Goal: Information Seeking & Learning: Learn about a topic

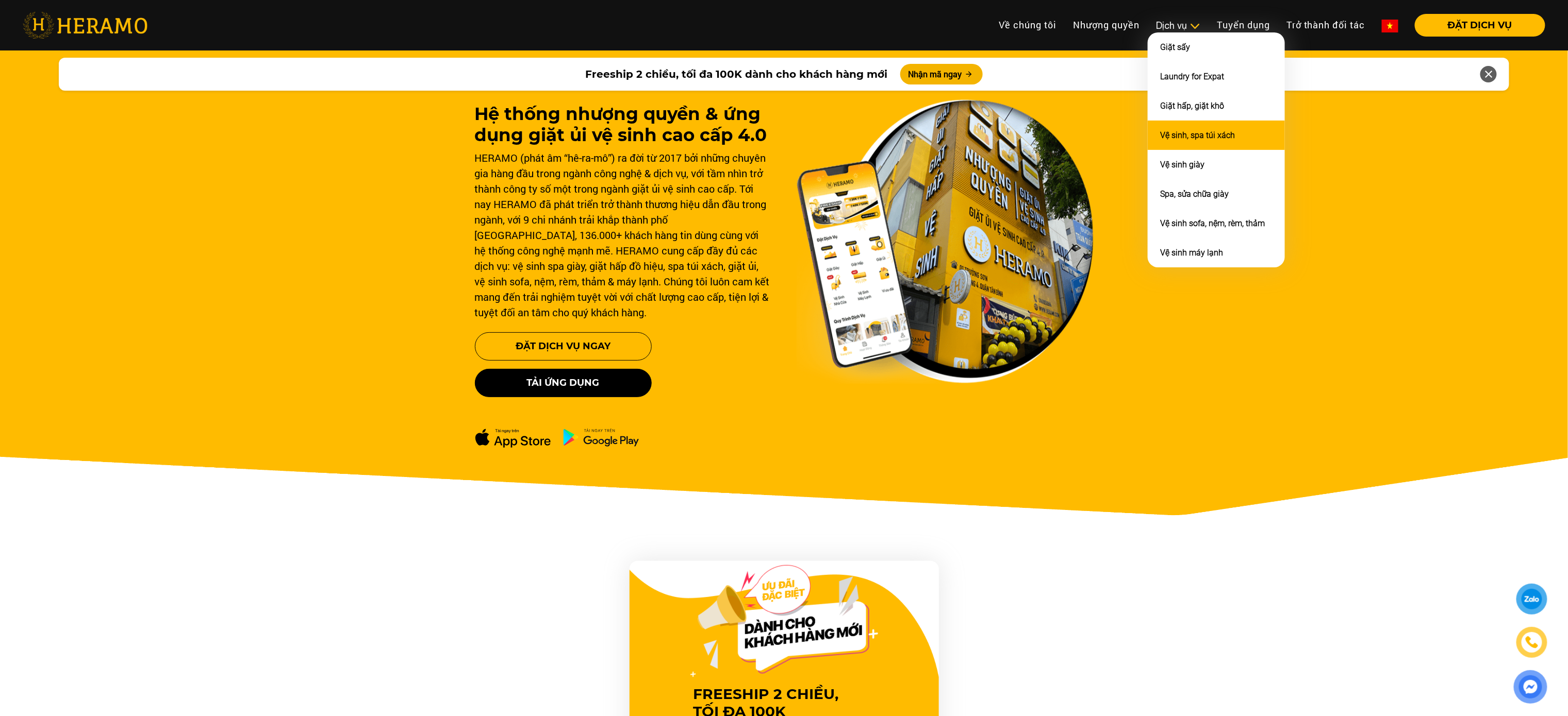
click at [1182, 137] on link "Vệ sinh, spa túi xách" at bounding box center [1197, 135] width 75 height 10
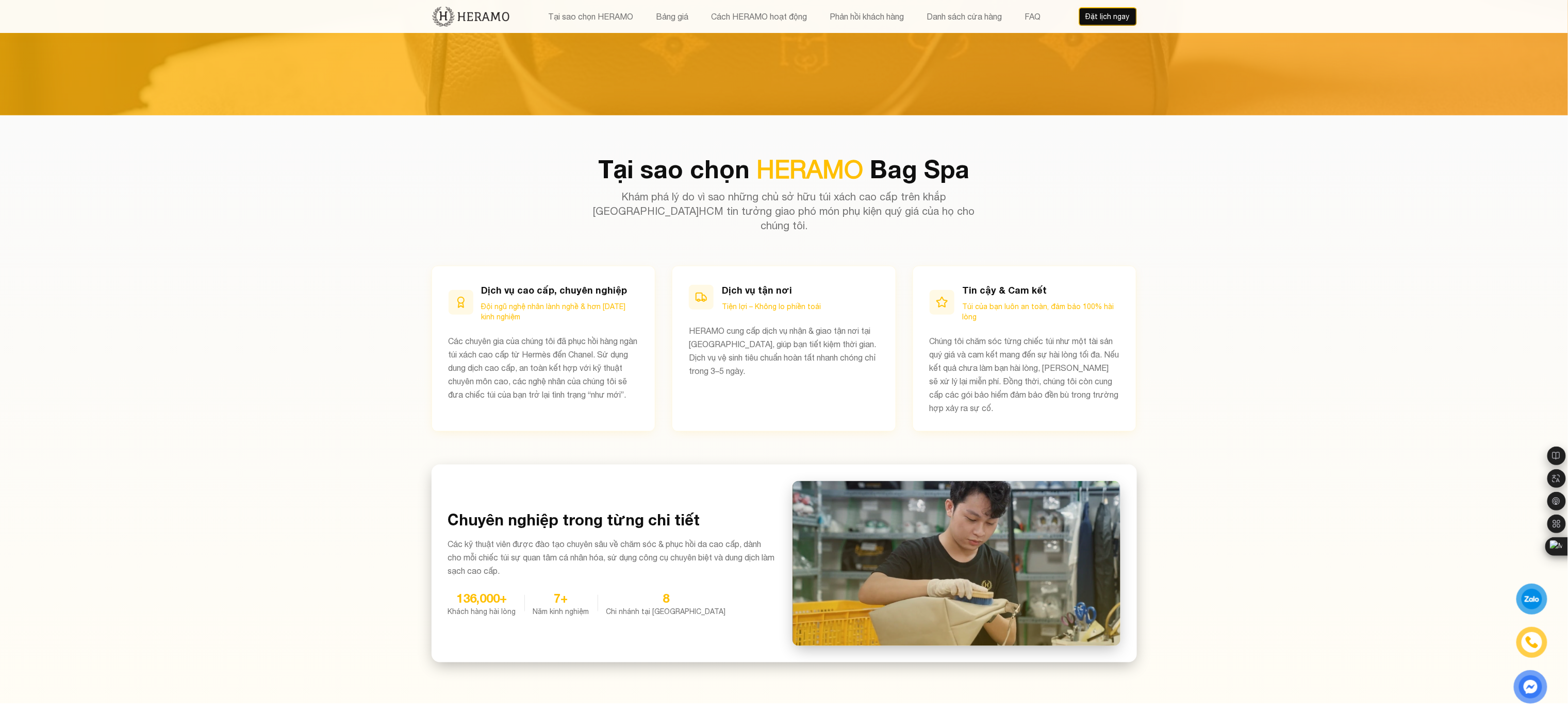
scroll to position [604, 0]
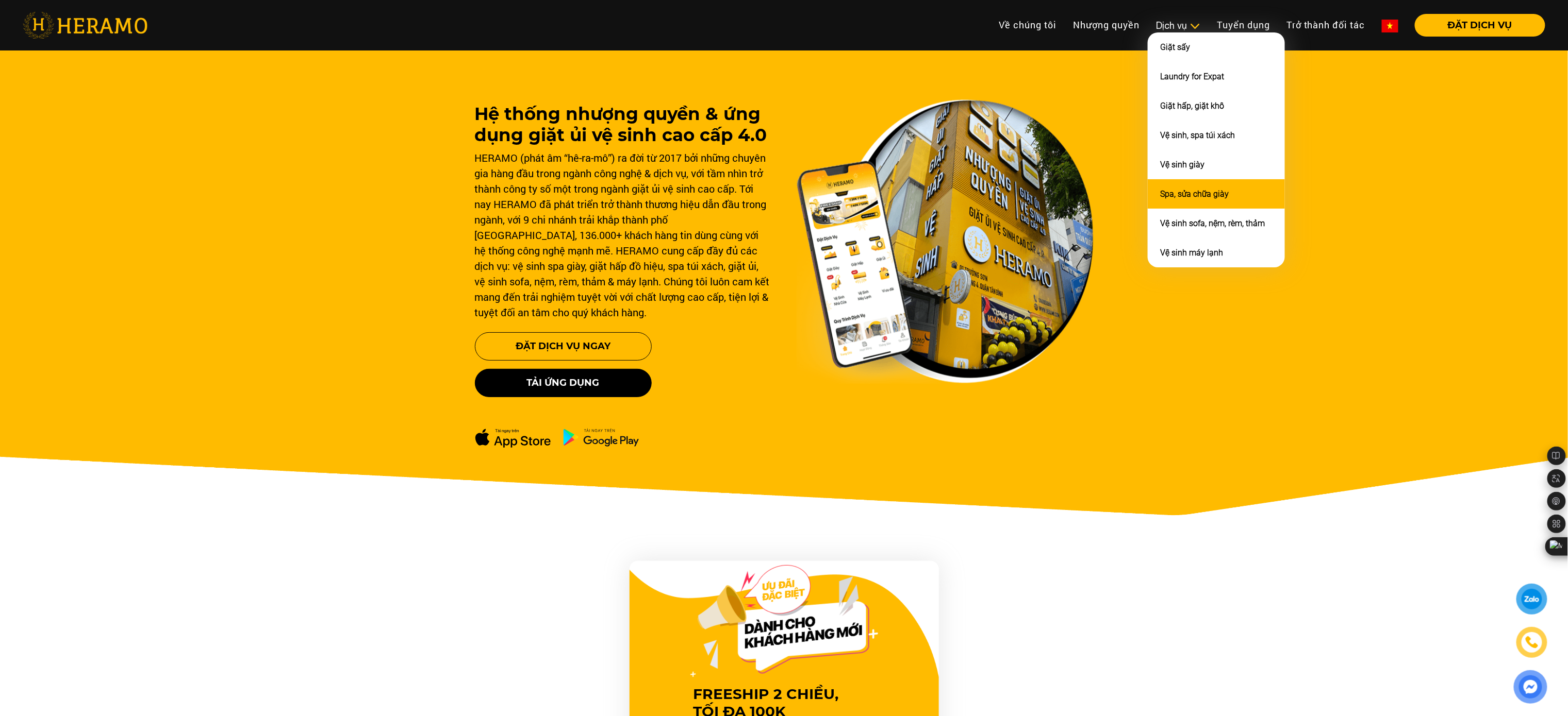
click at [1191, 189] on link "Spa, sửa chữa giày" at bounding box center [1194, 194] width 68 height 10
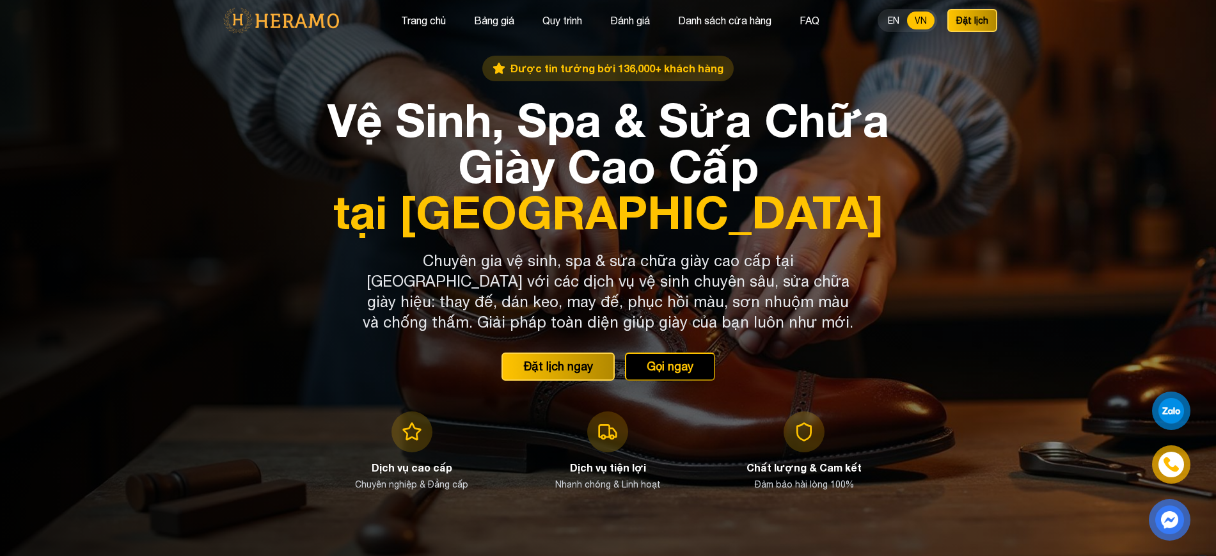
click at [943, 90] on div at bounding box center [608, 278] width 1216 height 556
